Goal: Transaction & Acquisition: Purchase product/service

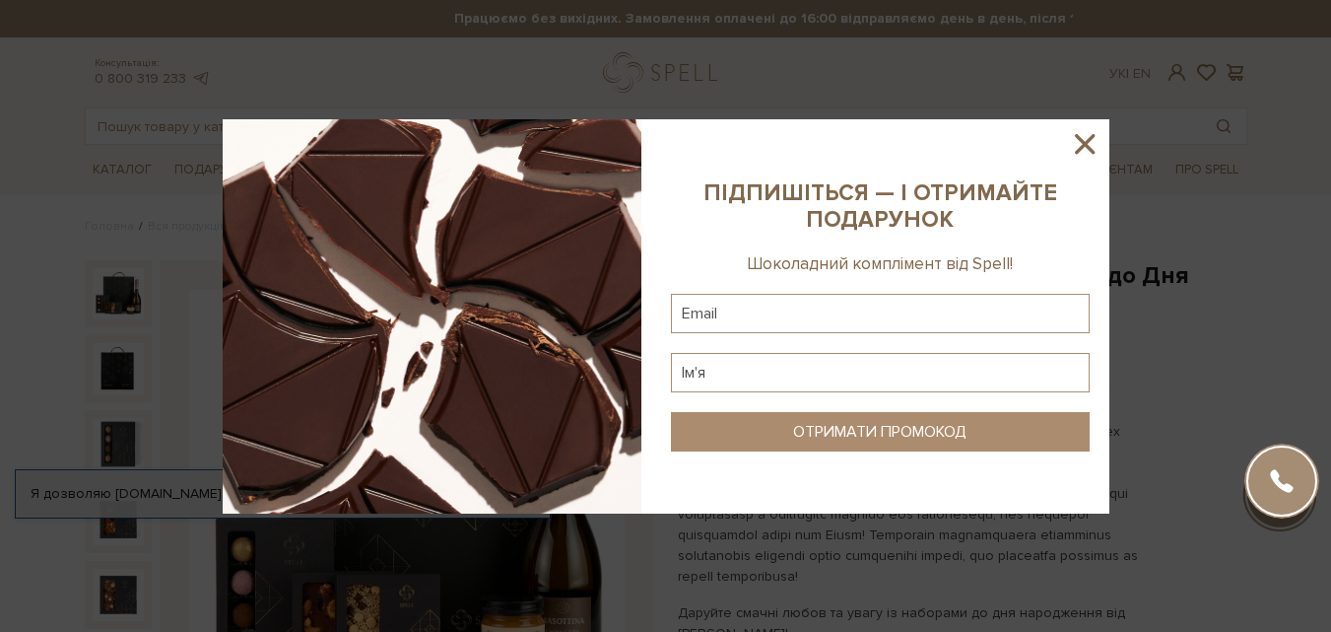
click at [1101, 127] on icon at bounding box center [1085, 144] width 34 height 34
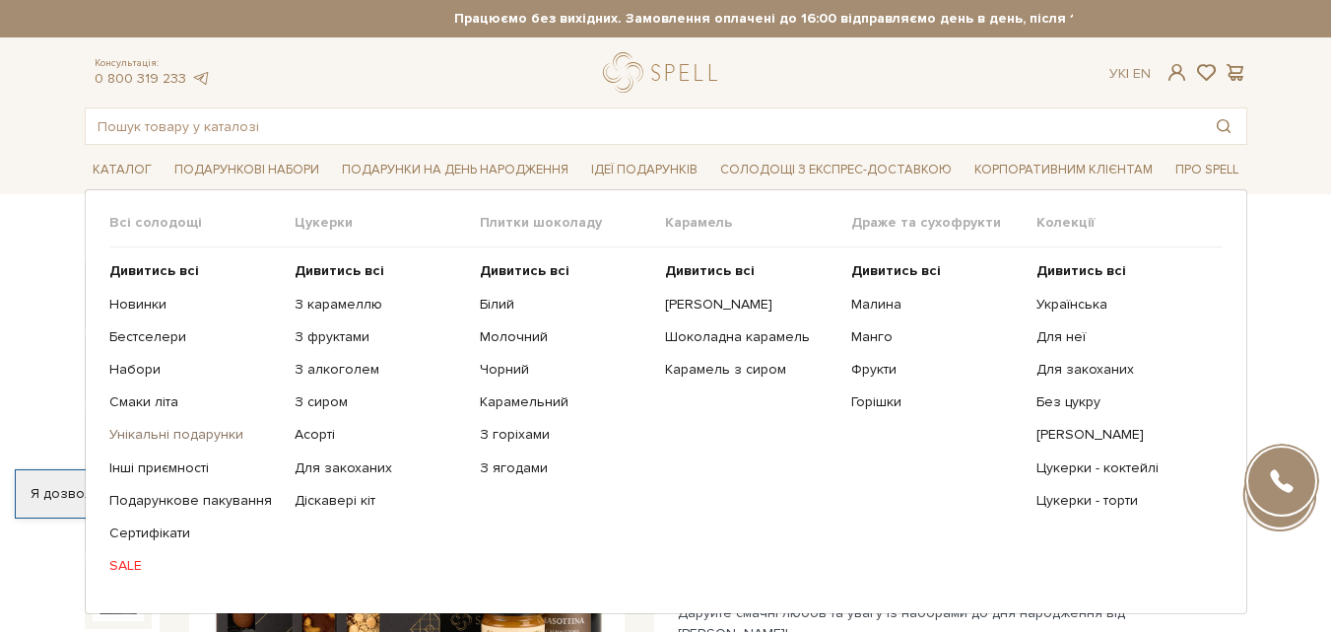
click at [190, 440] on link "Унікальні подарунки" at bounding box center [194, 435] width 170 height 18
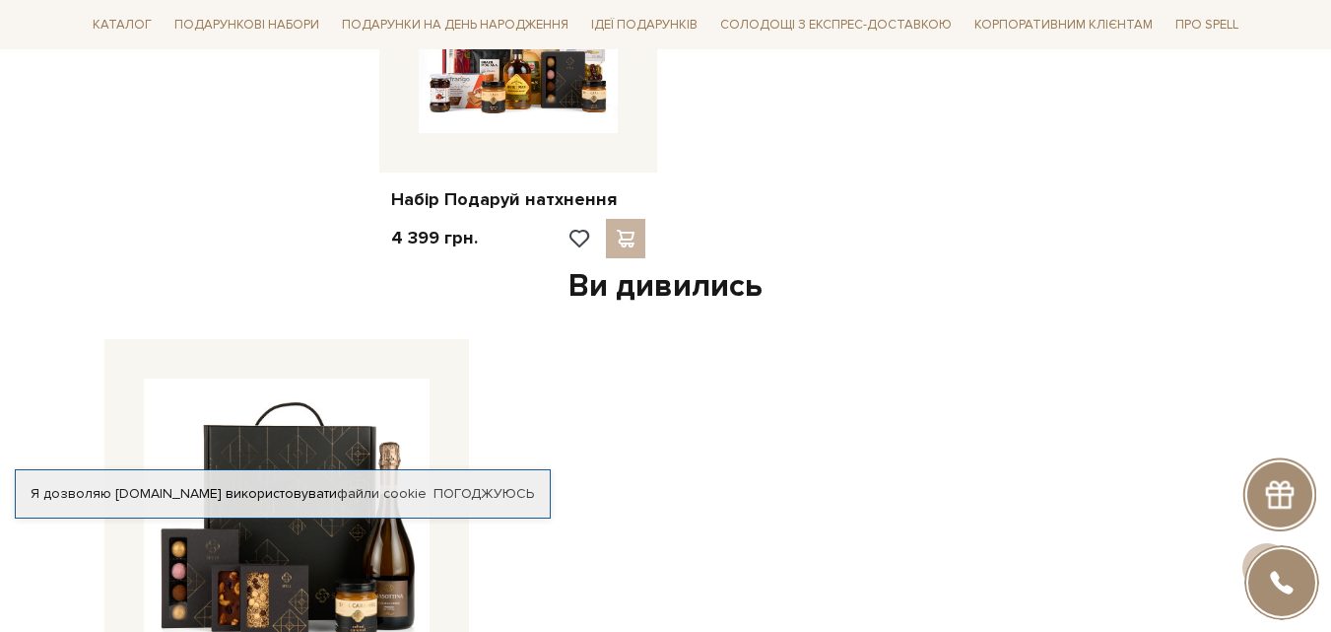
scroll to position [2168, 0]
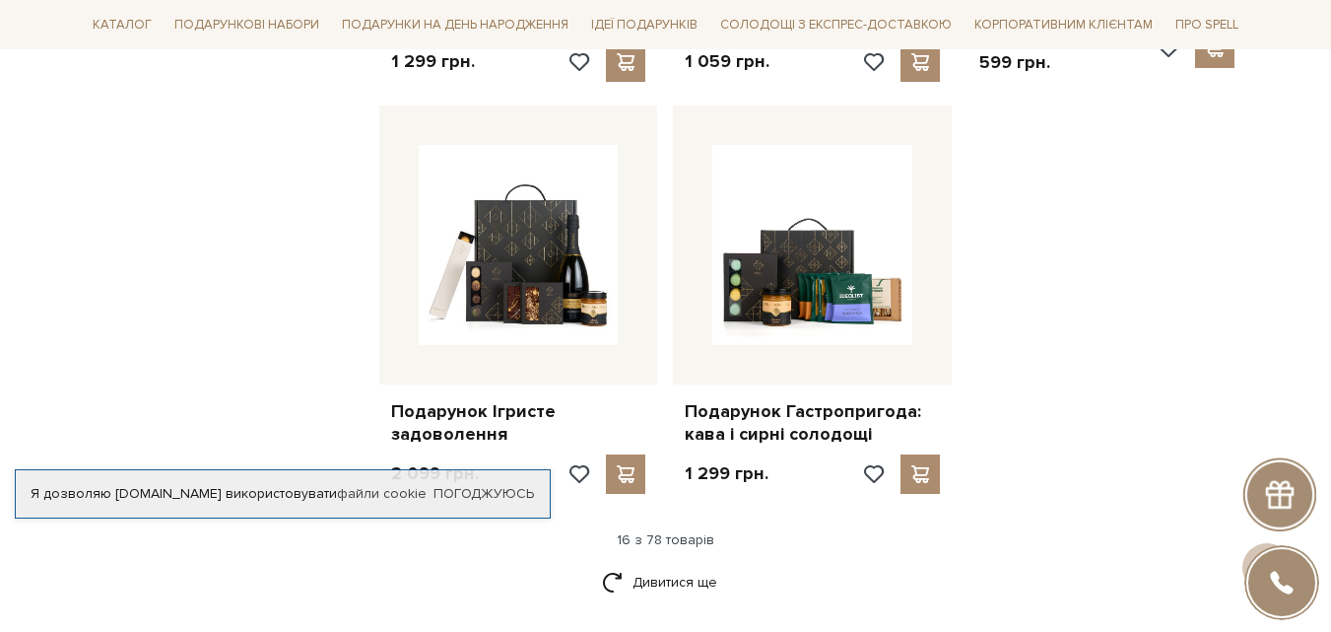
scroll to position [2464, 0]
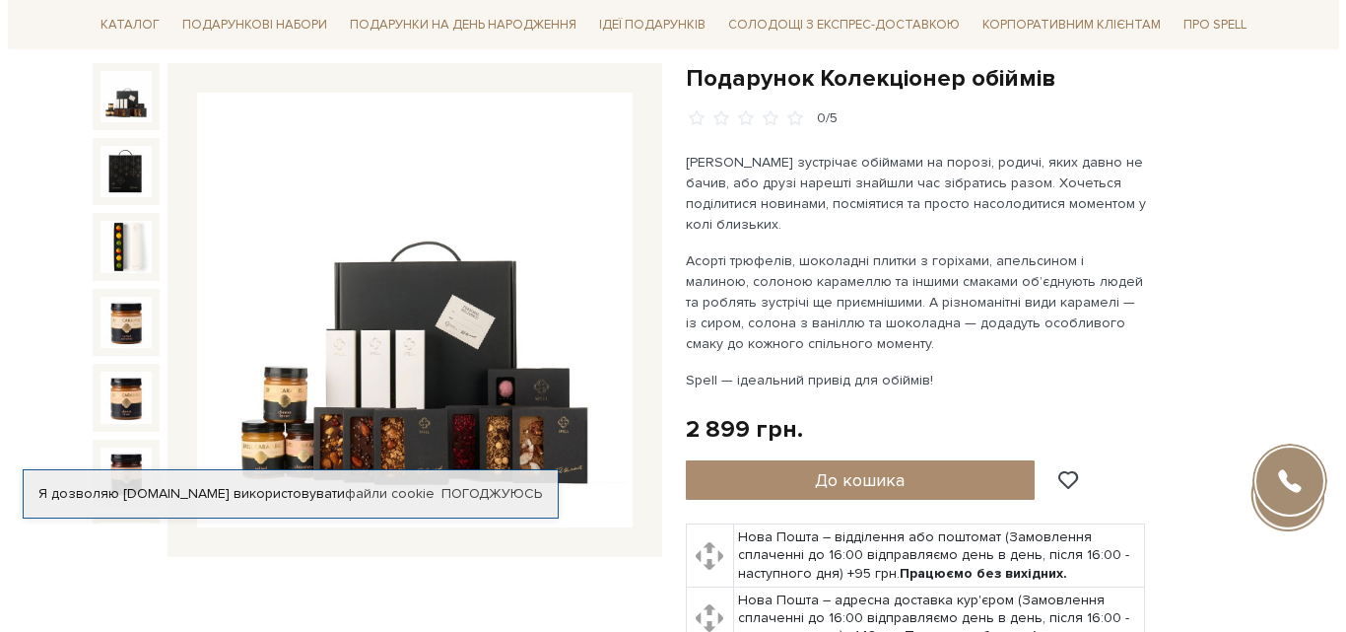
scroll to position [394, 0]
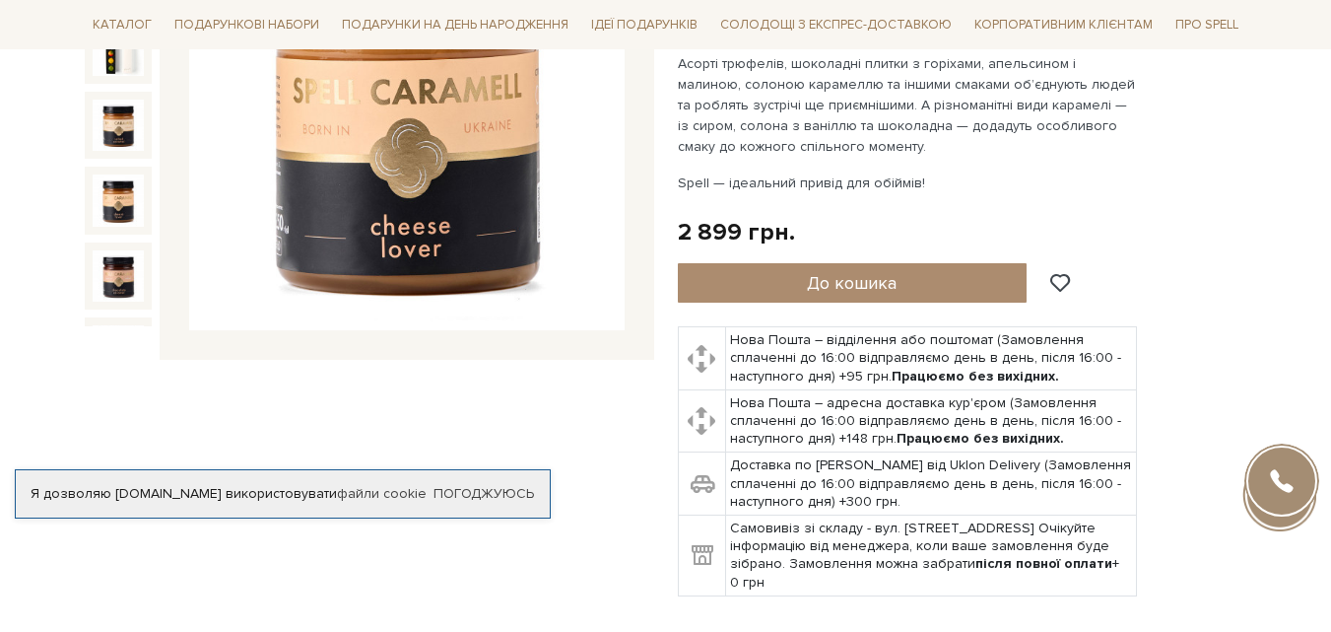
click at [116, 174] on img at bounding box center [118, 199] width 51 height 51
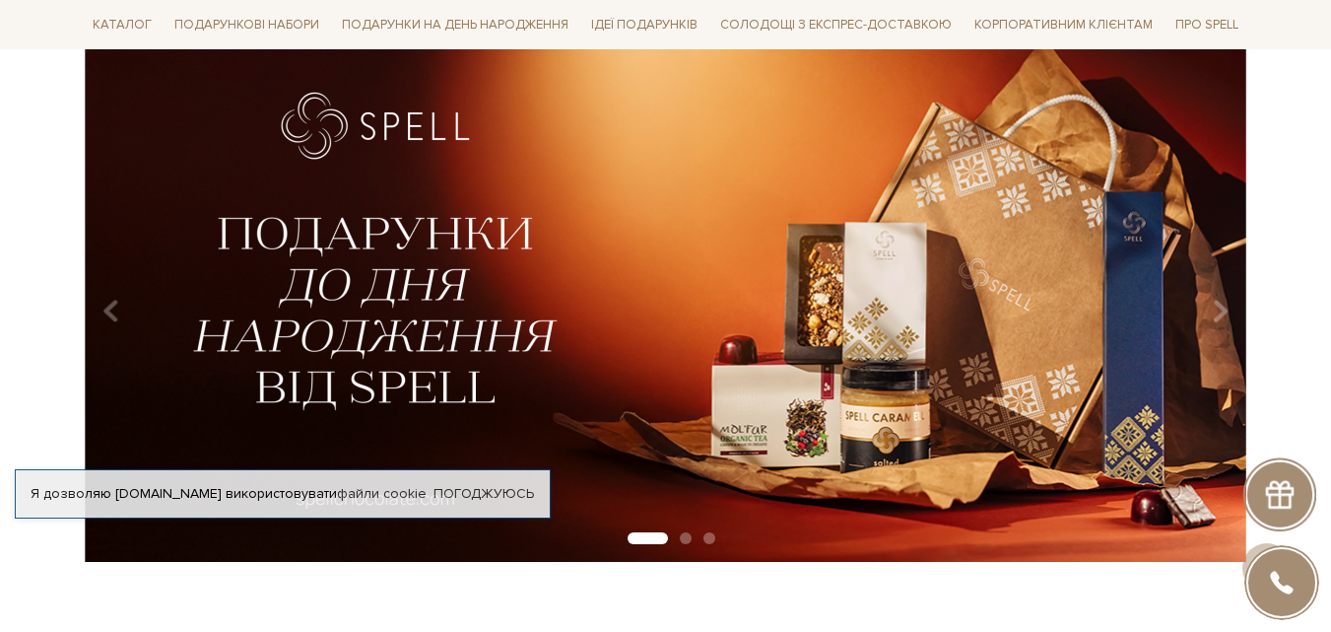
scroll to position [99, 0]
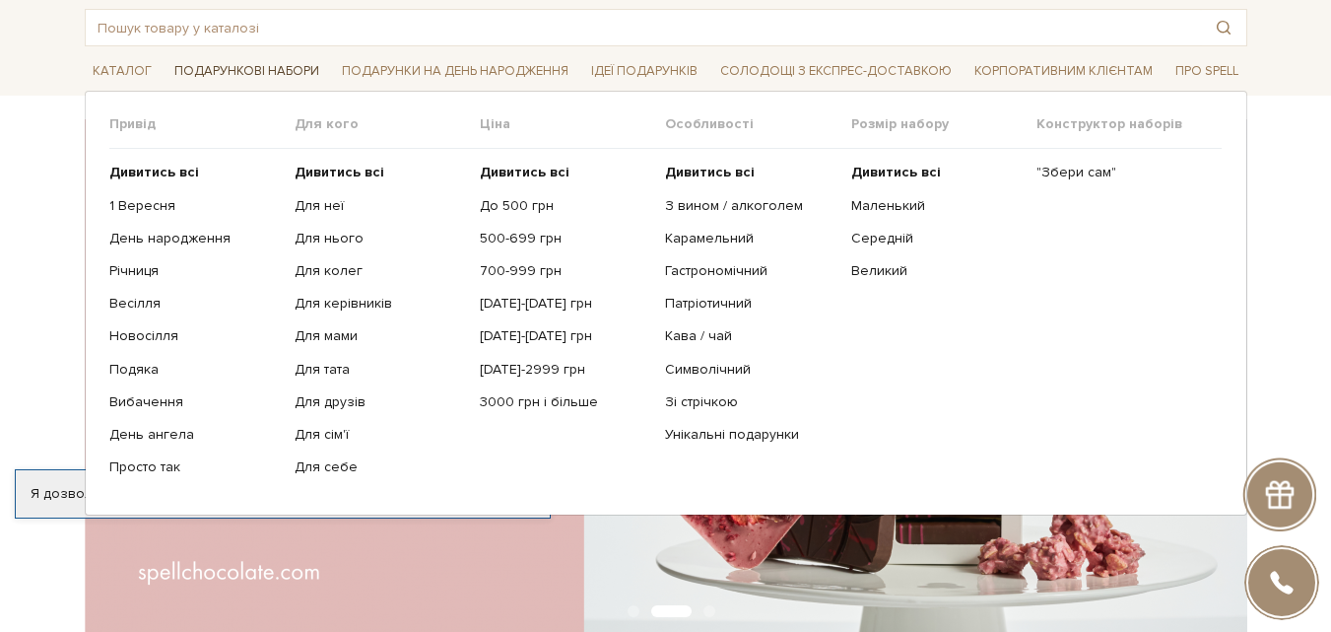
click at [273, 71] on span "Подарункові набори" at bounding box center [247, 71] width 161 height 31
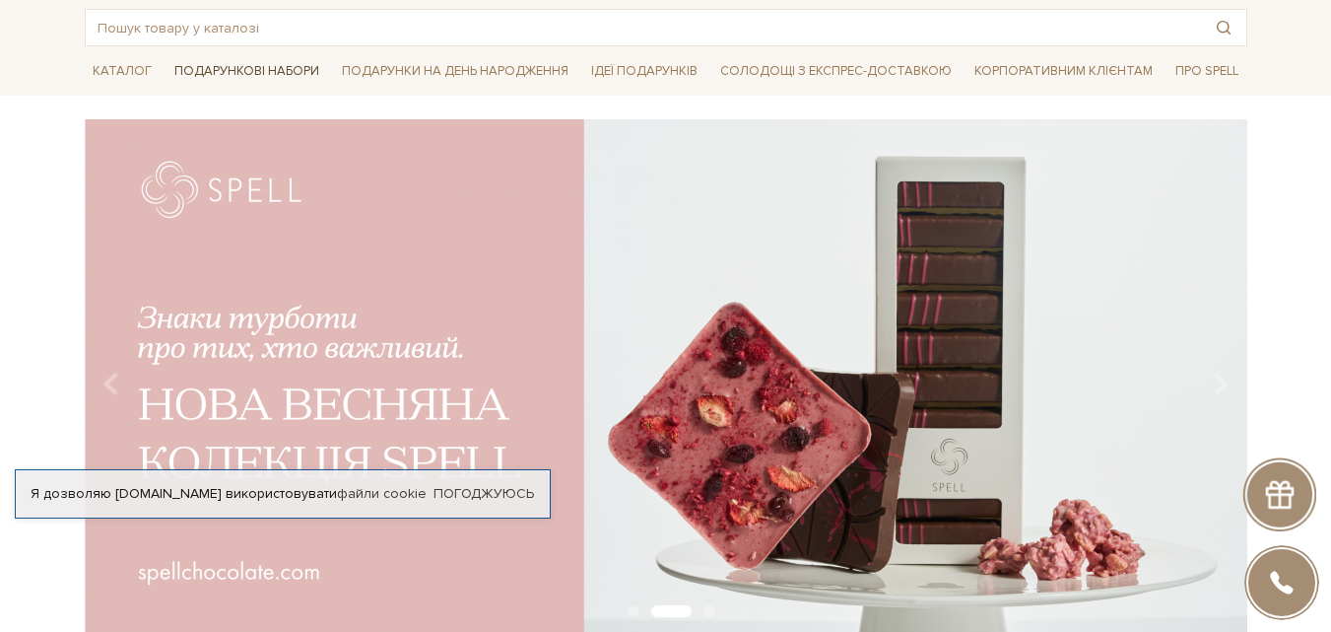
click at [274, 71] on span "Подарункові набори" at bounding box center [247, 71] width 161 height 31
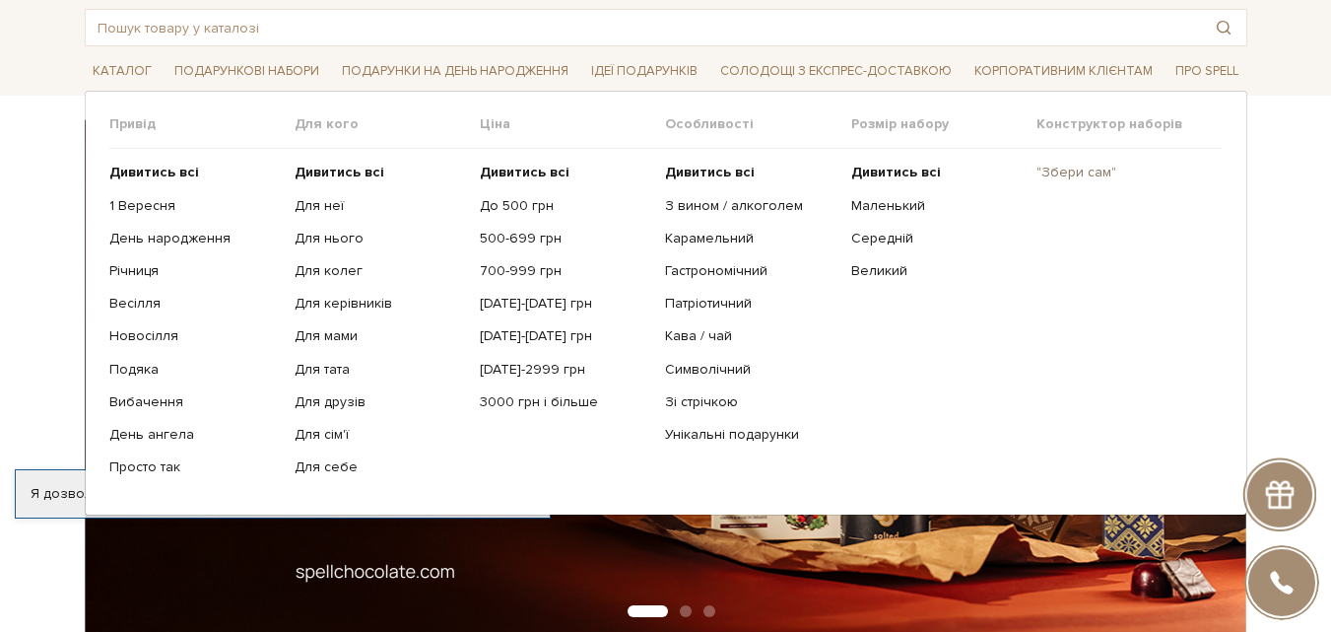
click at [1062, 174] on link ""Збери сам"" at bounding box center [1122, 173] width 170 height 18
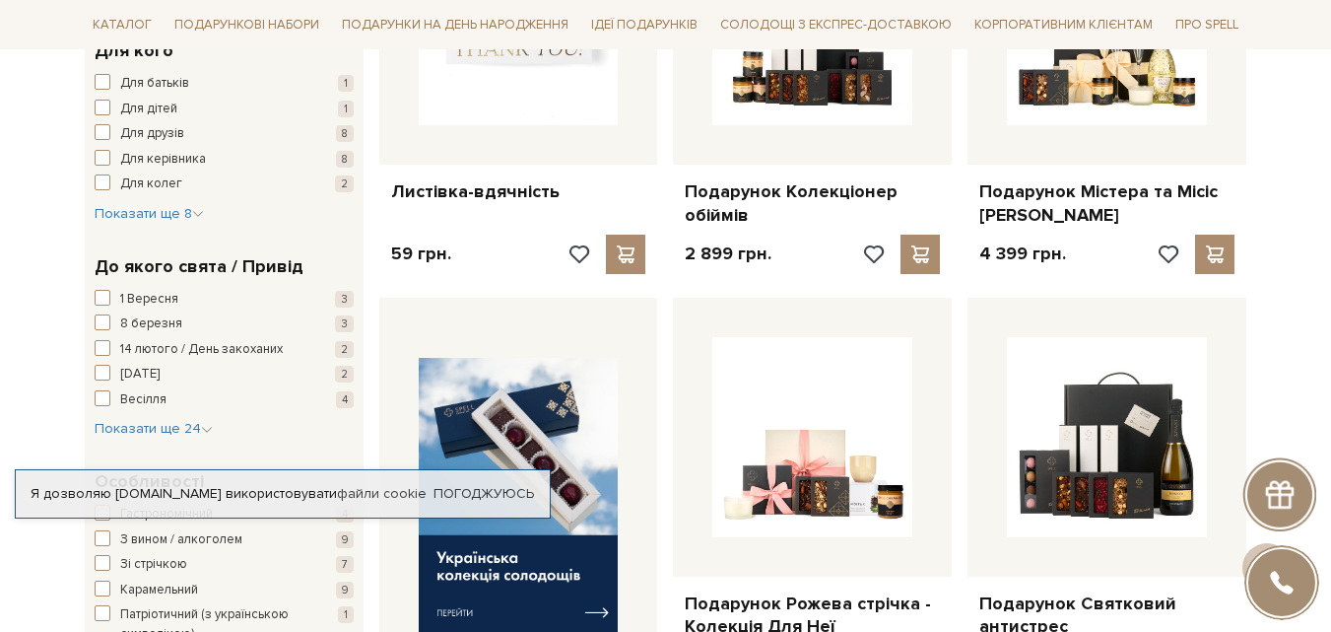
scroll to position [394, 0]
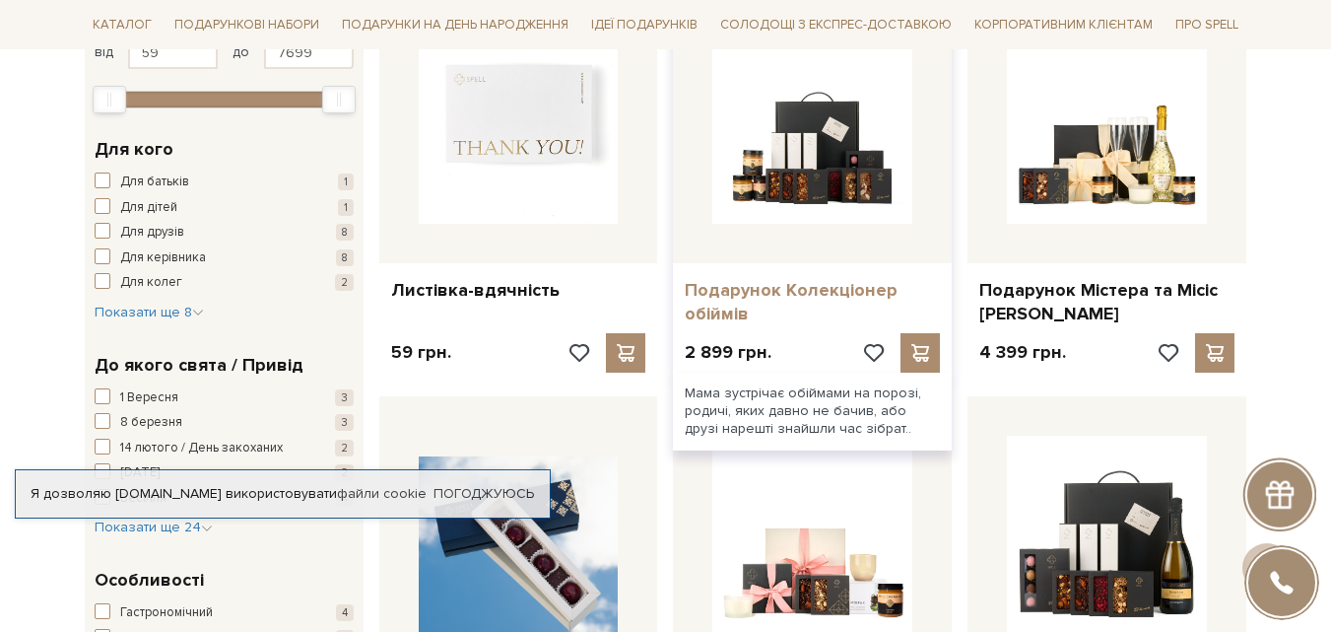
click at [822, 293] on link "Подарунок Колекціонер обіймів" at bounding box center [812, 302] width 255 height 46
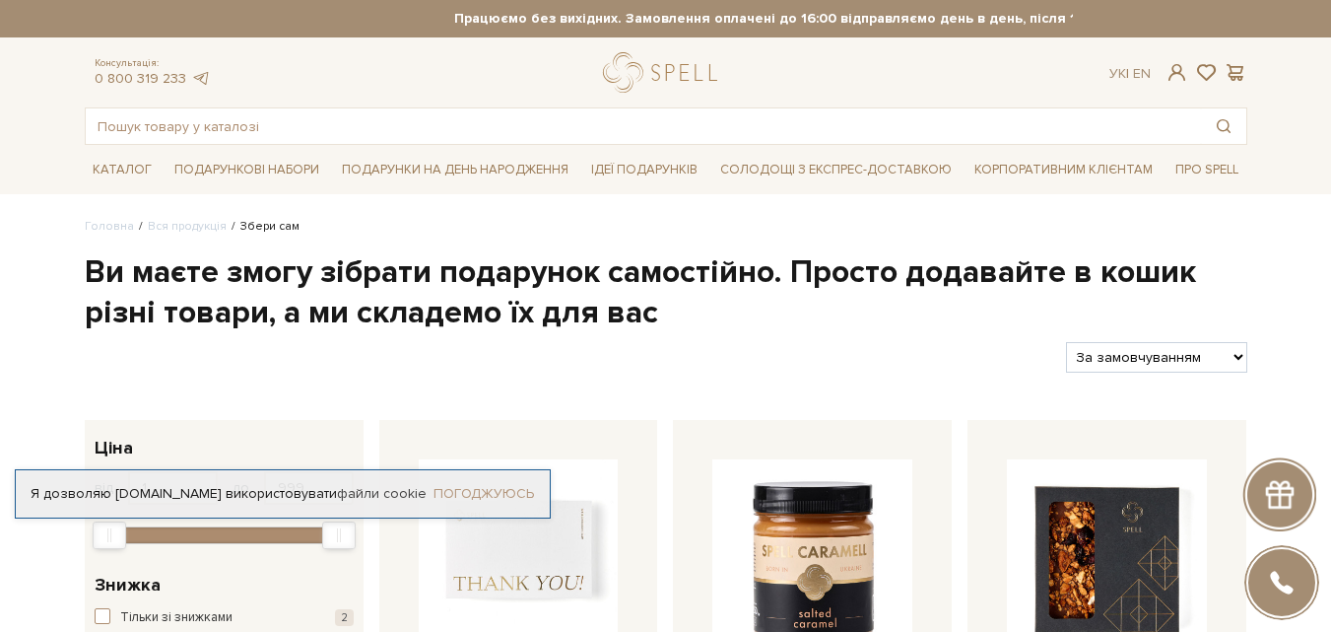
click at [482, 485] on link "Погоджуюсь" at bounding box center [484, 494] width 101 height 18
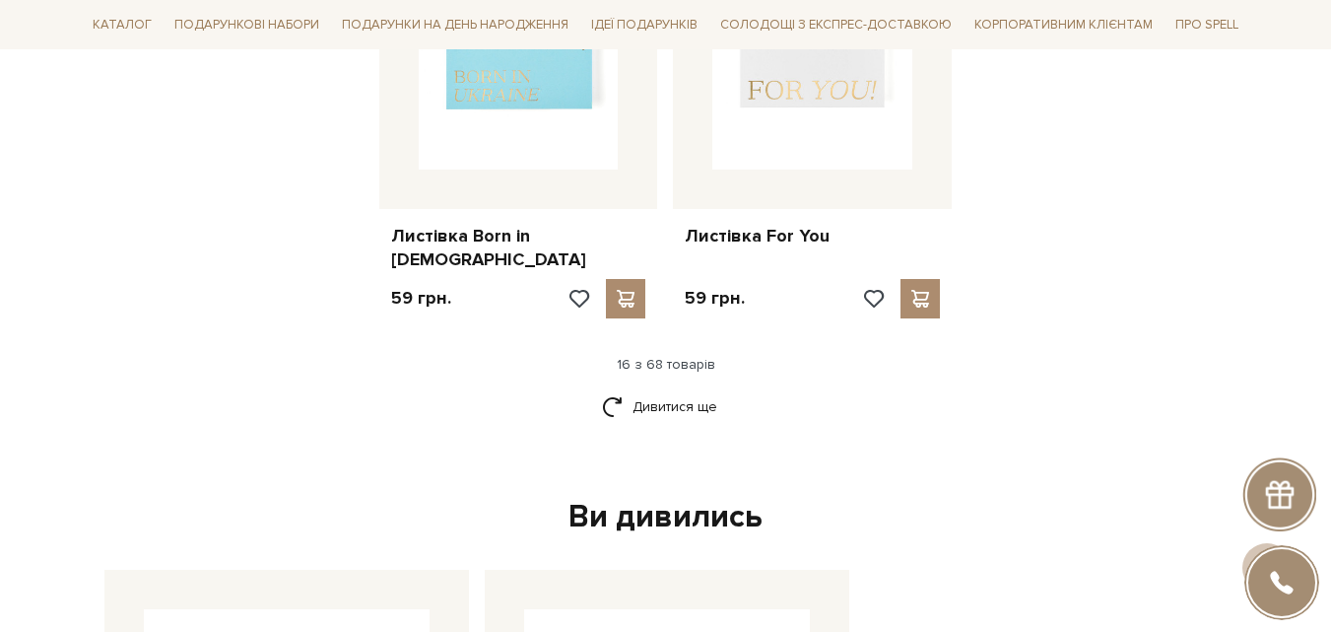
scroll to position [2661, 0]
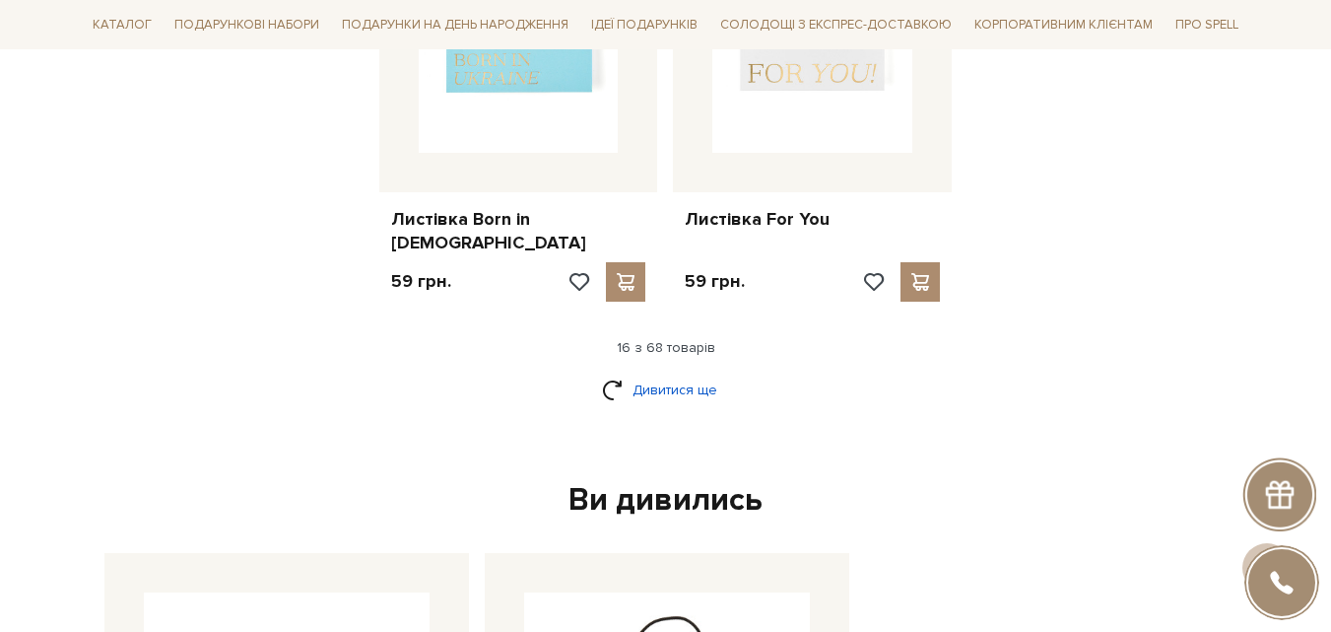
click at [681, 373] on link "Дивитися ще" at bounding box center [666, 390] width 128 height 34
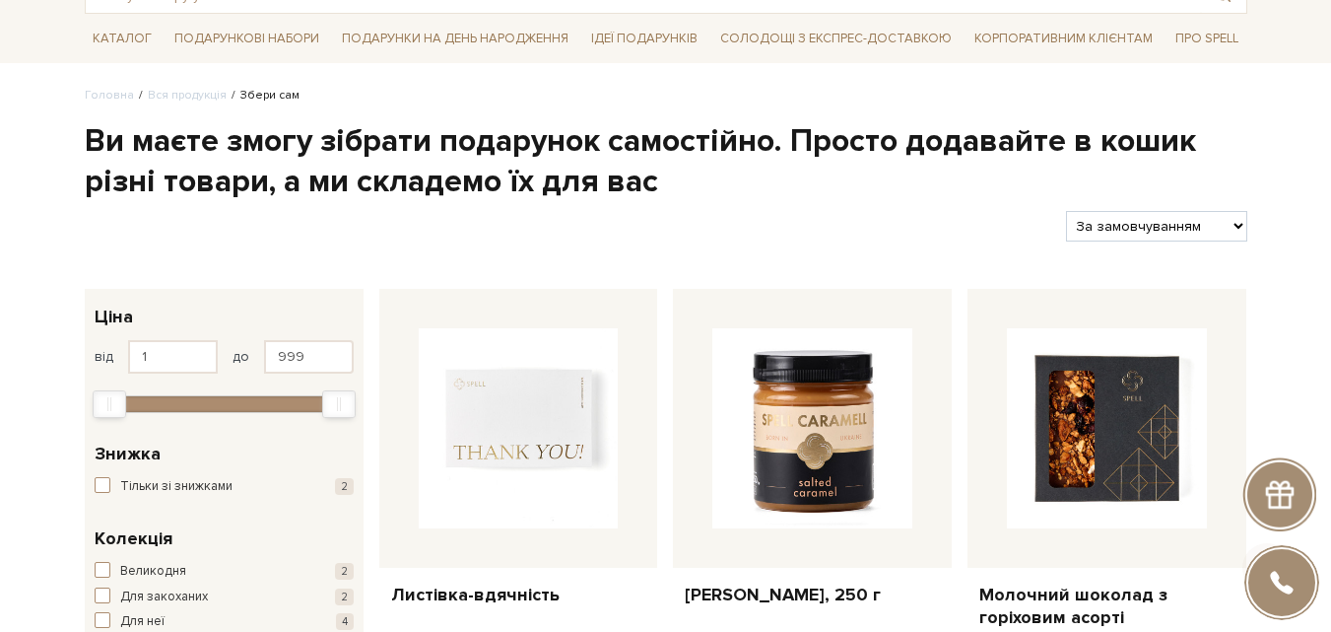
scroll to position [296, 0]
